Goal: Download file/media

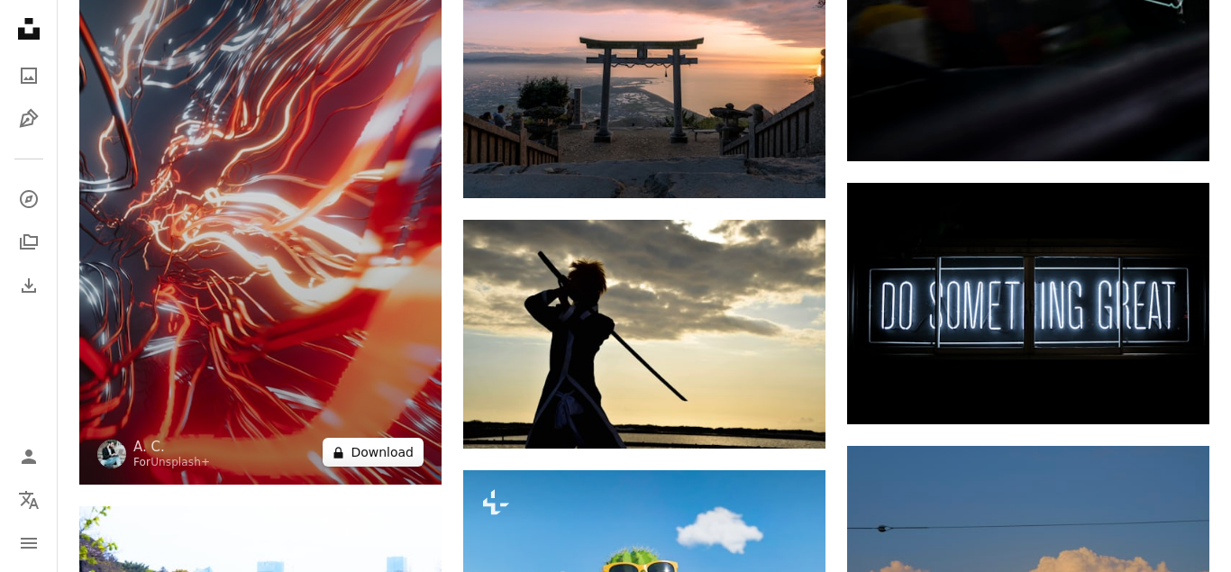
scroll to position [15716, 0]
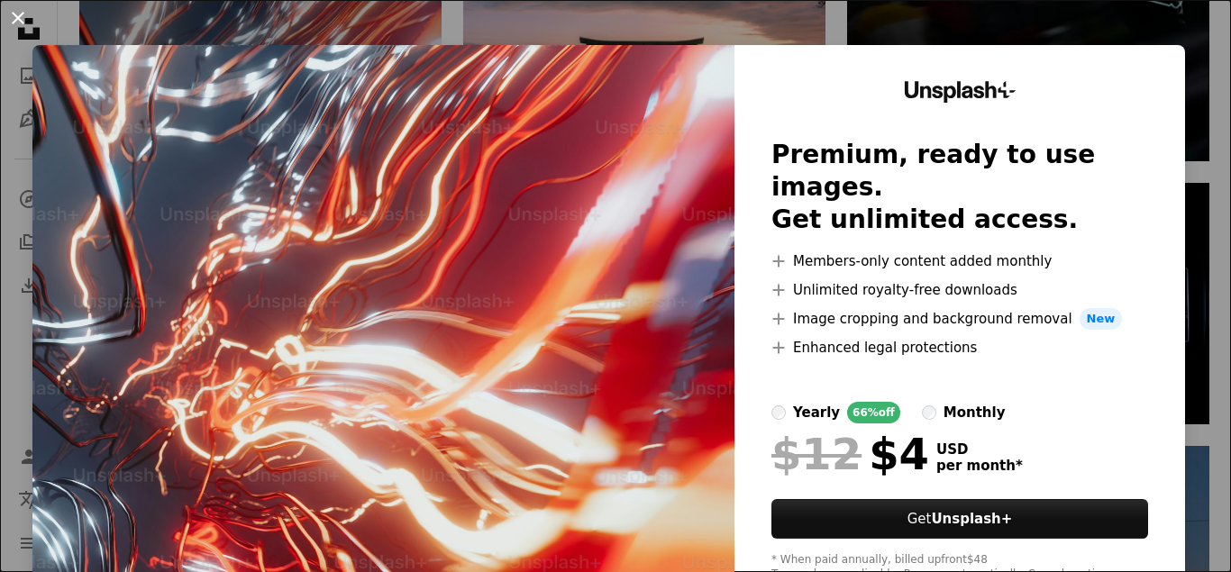
click at [17, 14] on button "An X shape" at bounding box center [18, 18] width 22 height 22
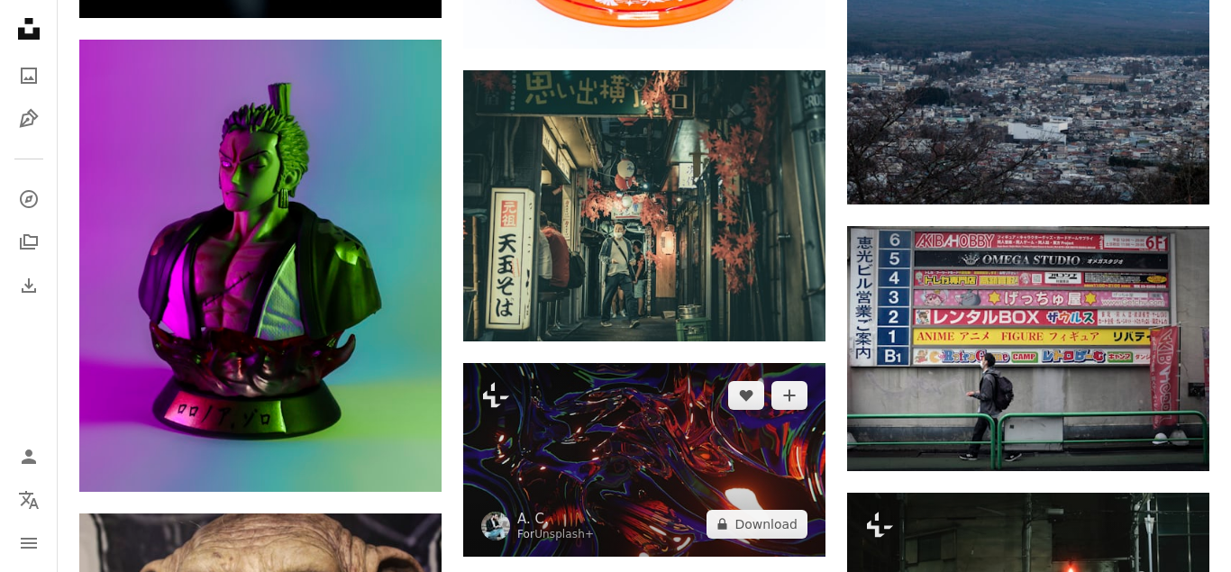
scroll to position [17186, 0]
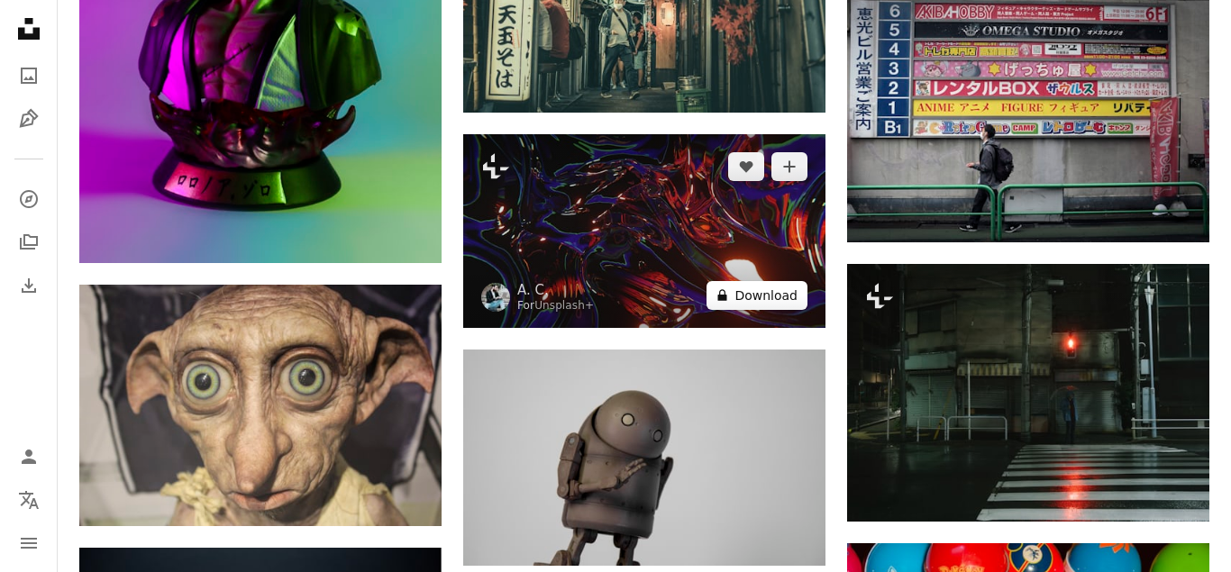
click at [780, 299] on button "A lock Download" at bounding box center [756, 295] width 101 height 29
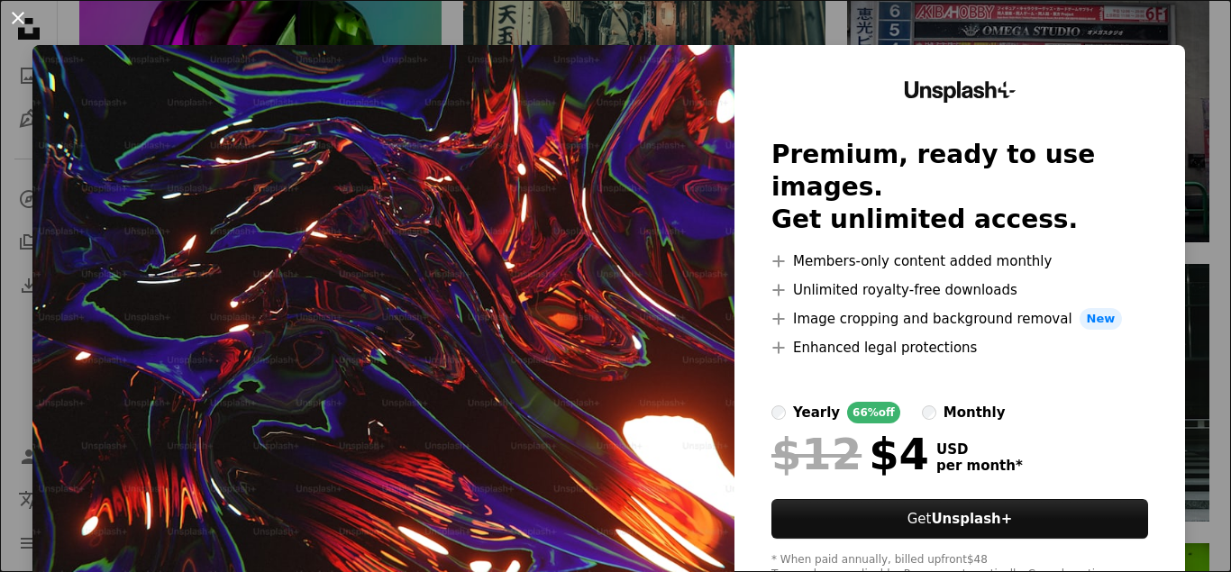
click at [23, 22] on button "An X shape" at bounding box center [18, 18] width 22 height 22
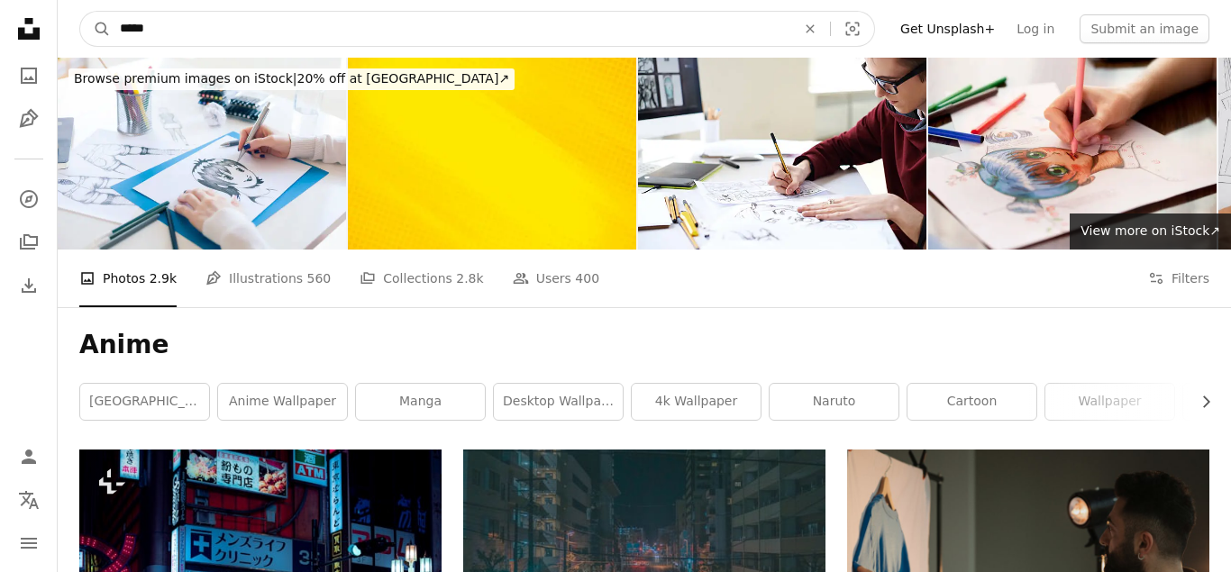
drag, startPoint x: 378, startPoint y: 30, endPoint x: 387, endPoint y: 28, distance: 10.1
click at [378, 30] on input "*****" at bounding box center [450, 29] width 679 height 34
type input "**********"
click at [80, 12] on button "A magnifying glass" at bounding box center [95, 29] width 31 height 34
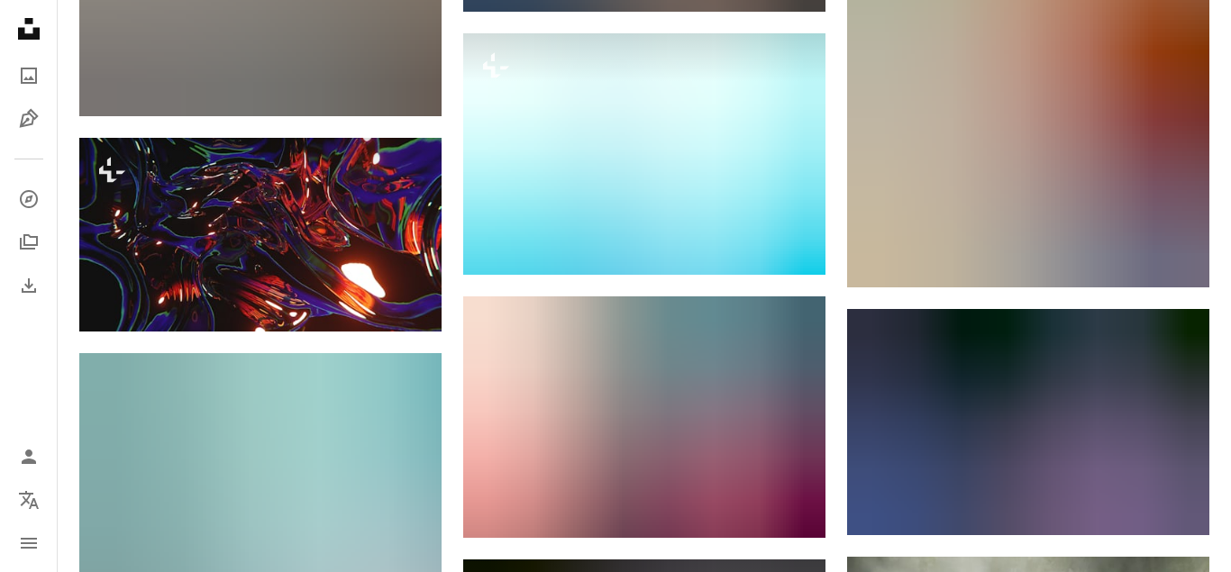
scroll to position [27756, 0]
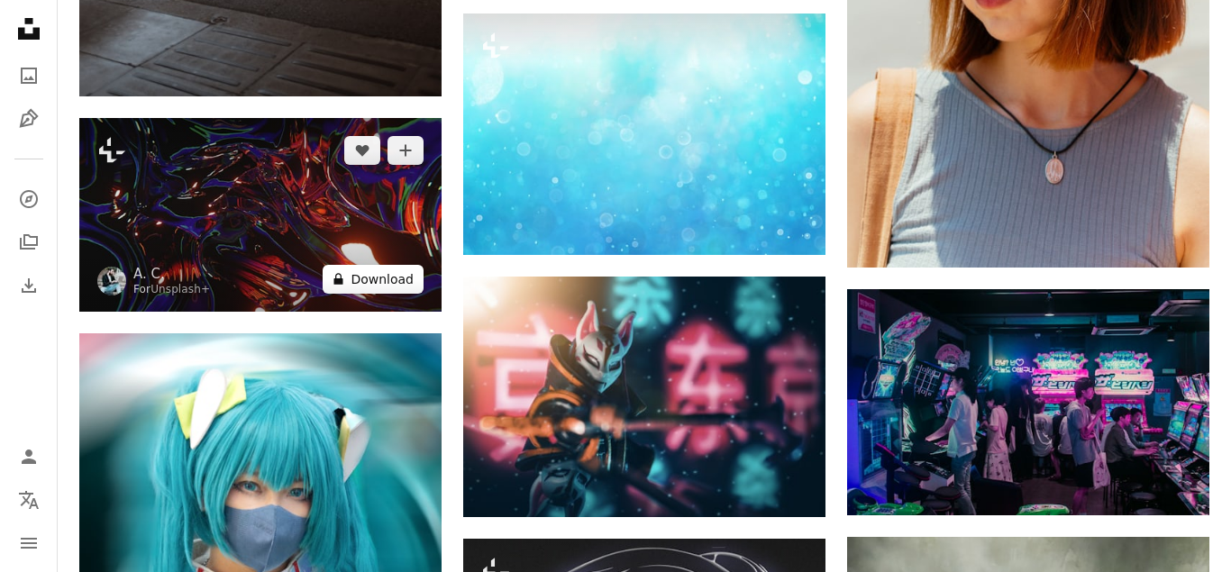
click at [400, 277] on button "A lock Download" at bounding box center [373, 279] width 101 height 29
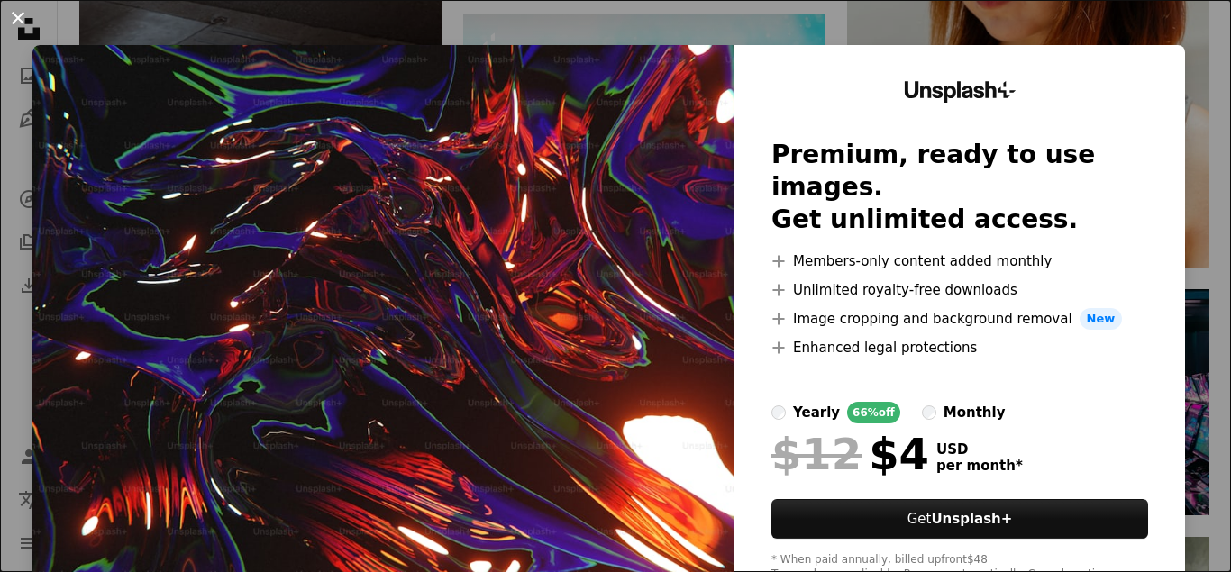
click at [21, 14] on button "An X shape" at bounding box center [18, 18] width 22 height 22
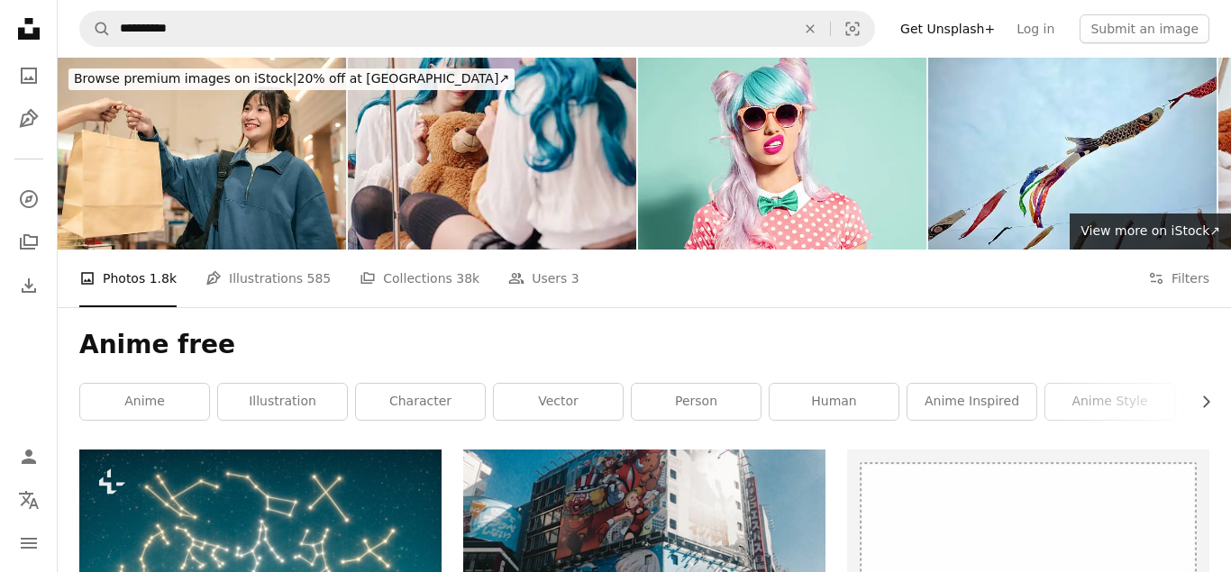
click at [258, 347] on h1 "Anime free" at bounding box center [644, 345] width 1130 height 32
click at [1015, 404] on link "anime inspired" at bounding box center [971, 402] width 129 height 36
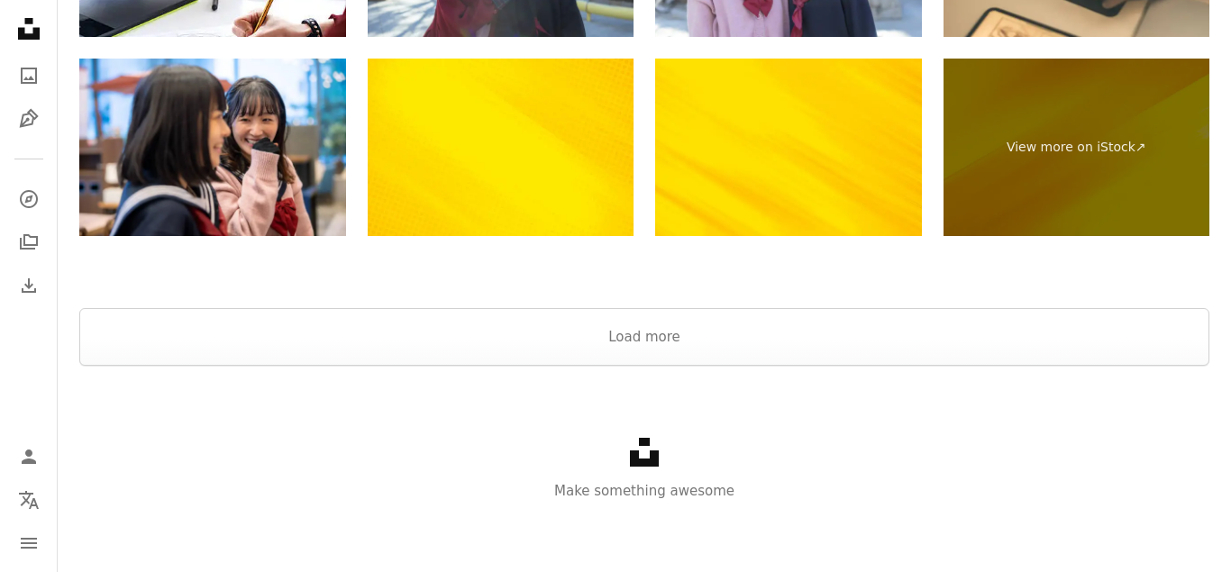
scroll to position [3788, 0]
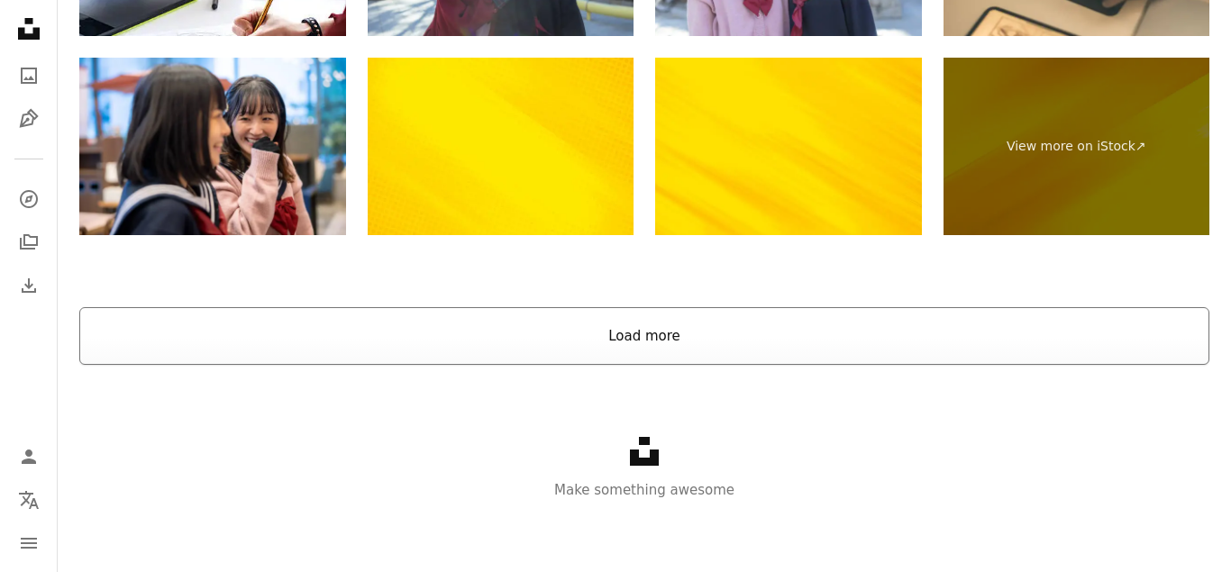
click at [655, 345] on button "Load more" at bounding box center [644, 336] width 1130 height 58
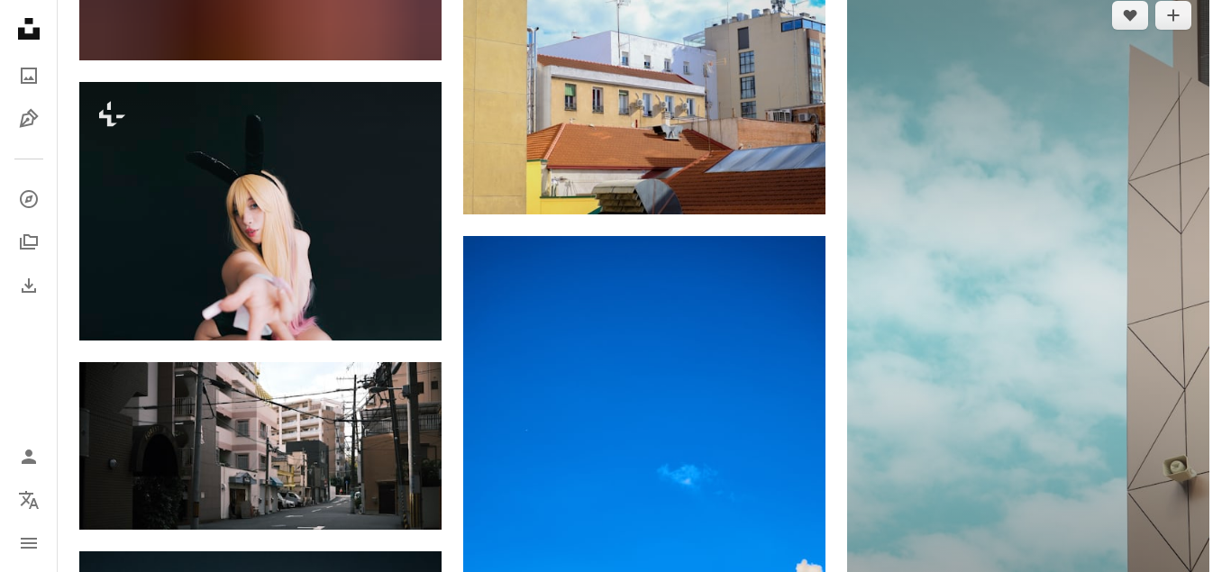
scroll to position [5374, 0]
